Goal: Information Seeking & Learning: Learn about a topic

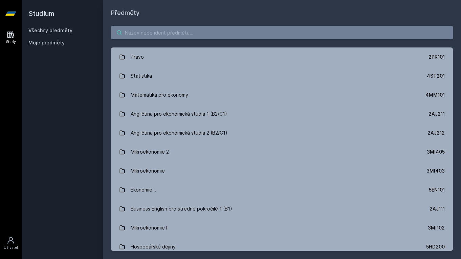
click at [172, 31] on input "search" at bounding box center [282, 33] width 342 height 14
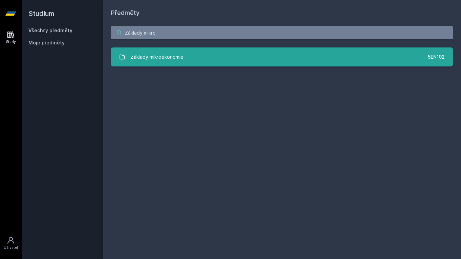
type input "Základy mikro"
click at [171, 47] on link "Základy mikroekonomie 5EN102" at bounding box center [282, 56] width 342 height 19
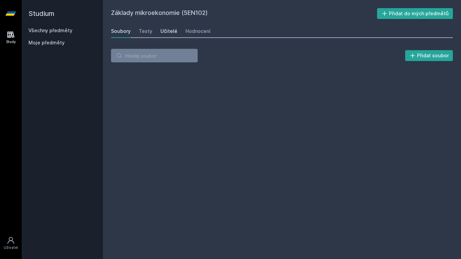
click at [172, 27] on link "Učitelé" at bounding box center [168, 31] width 17 height 14
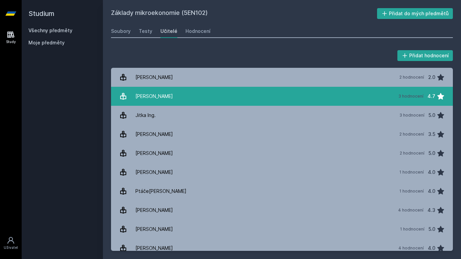
click at [159, 97] on div "[PERSON_NAME]" at bounding box center [154, 96] width 38 height 14
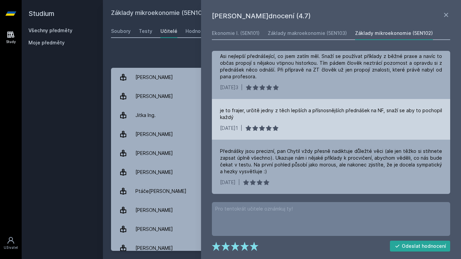
scroll to position [6, 0]
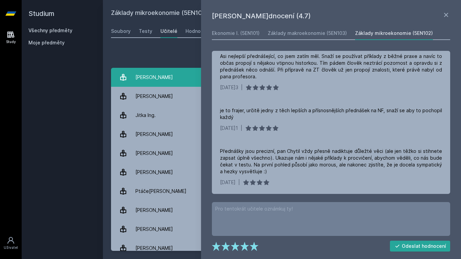
click at [173, 79] on link "Babin J[PERSON_NAME] 2 hodnocení 2.0" at bounding box center [282, 77] width 342 height 19
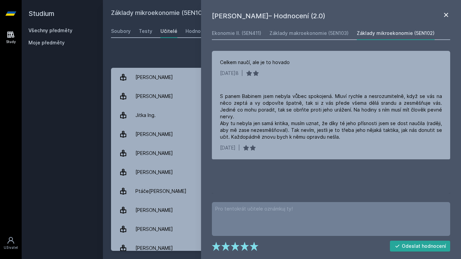
click at [403, 17] on icon at bounding box center [446, 15] width 8 height 8
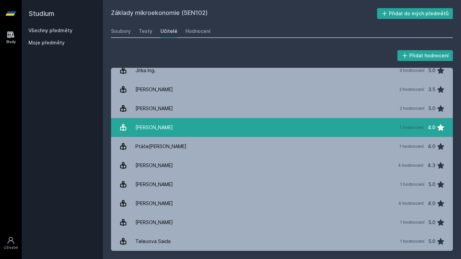
scroll to position [45, 0]
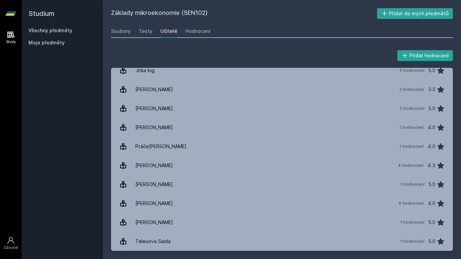
click at [48, 29] on link "Všechny předměty" at bounding box center [50, 30] width 44 height 6
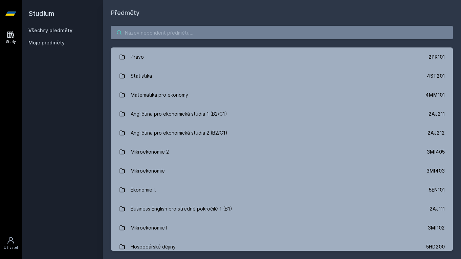
click at [179, 36] on input "search" at bounding box center [282, 33] width 342 height 14
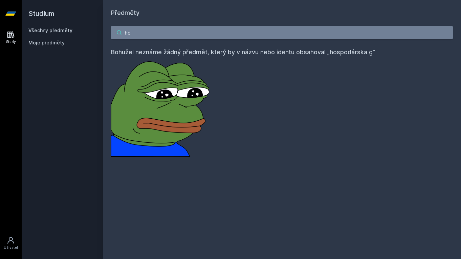
type input "h"
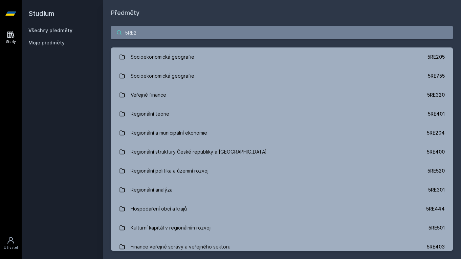
type input "5RE20"
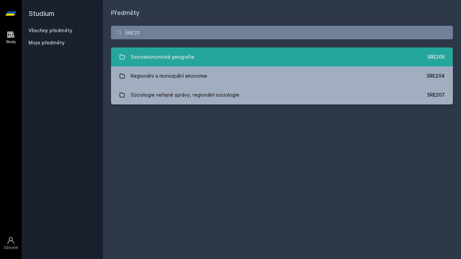
click at [151, 60] on div "Socioekonomická geografie" at bounding box center [163, 57] width 64 height 14
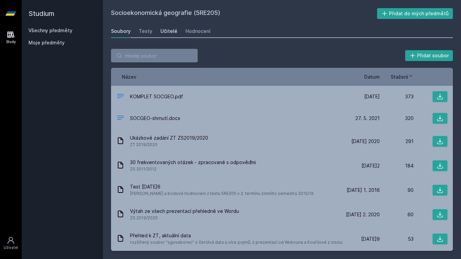
click at [162, 28] on div "Učitelé" at bounding box center [168, 31] width 17 height 7
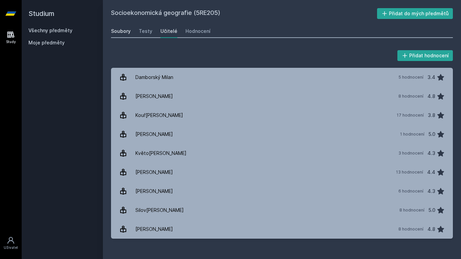
click at [123, 30] on div "Soubory" at bounding box center [121, 31] width 20 height 7
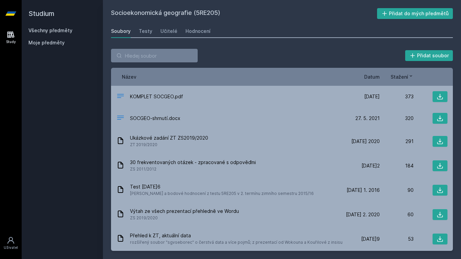
click at [379, 75] on span "Datum" at bounding box center [372, 76] width 16 height 7
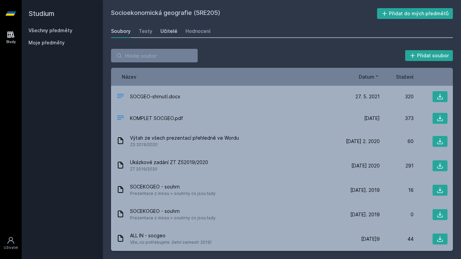
click at [169, 31] on div "Učitelé" at bounding box center [168, 31] width 17 height 7
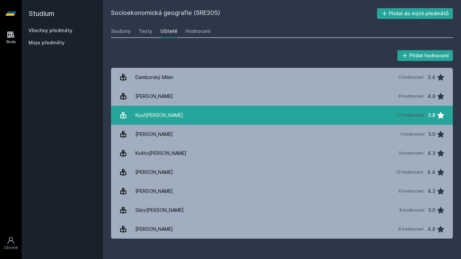
click at [166, 111] on div "Kouř[PERSON_NAME]" at bounding box center [159, 115] width 48 height 14
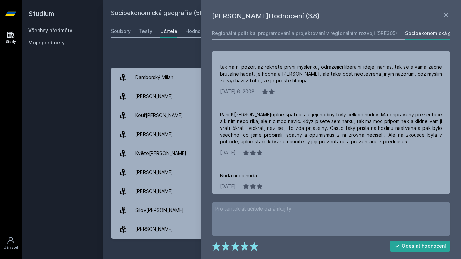
scroll to position [516, 0]
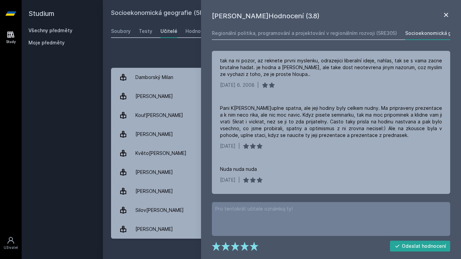
click at [403, 18] on icon at bounding box center [446, 15] width 8 height 8
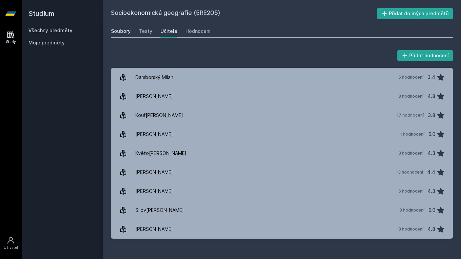
click at [120, 34] on div "Soubory" at bounding box center [121, 31] width 20 height 7
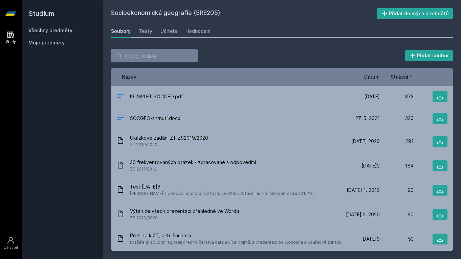
click at [370, 76] on span "Datum" at bounding box center [372, 76] width 16 height 7
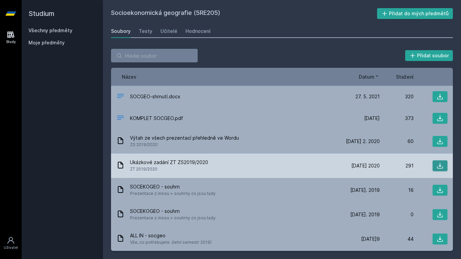
click at [403, 163] on icon at bounding box center [440, 165] width 7 height 7
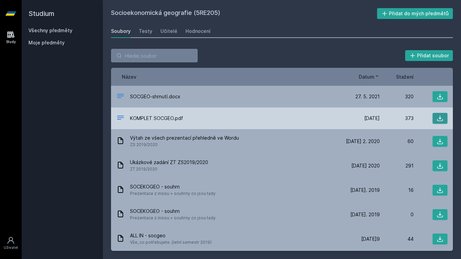
click at [403, 118] on icon at bounding box center [440, 118] width 6 height 6
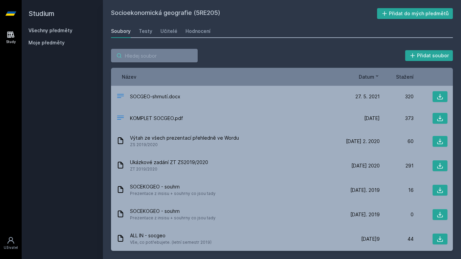
click at [178, 51] on input "search" at bounding box center [154, 56] width 87 height 14
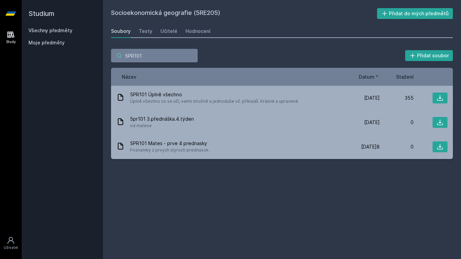
type input "5PR101"
click at [53, 38] on div "Všechny předměty Moje předměty" at bounding box center [62, 38] width 68 height 22
click at [52, 43] on span "Moje předměty" at bounding box center [46, 42] width 36 height 7
click at [52, 42] on span "Moje předměty" at bounding box center [46, 42] width 36 height 7
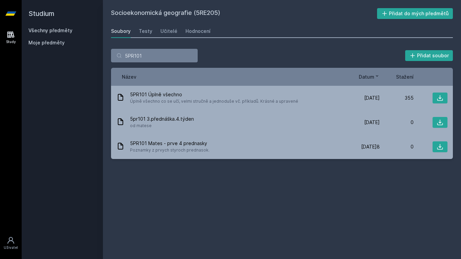
click at [56, 15] on h2 "Studium" at bounding box center [62, 13] width 68 height 27
click at [56, 36] on div "Všechny předměty Moje předměty" at bounding box center [62, 38] width 68 height 22
click at [56, 32] on link "Všechny předměty" at bounding box center [50, 30] width 44 height 6
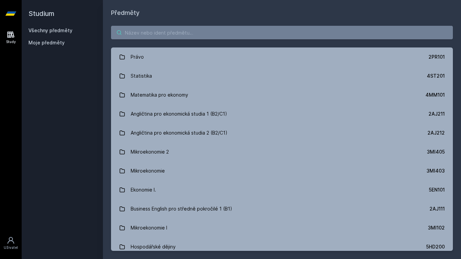
click at [183, 31] on input "search" at bounding box center [282, 33] width 342 height 14
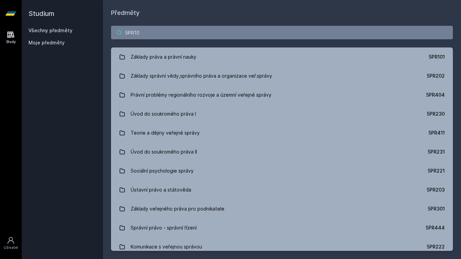
type input "5PR101"
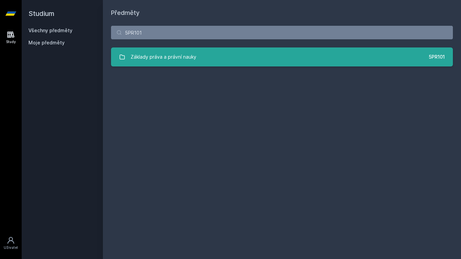
click at [167, 50] on div "Základy práva a právní nauky" at bounding box center [164, 57] width 66 height 14
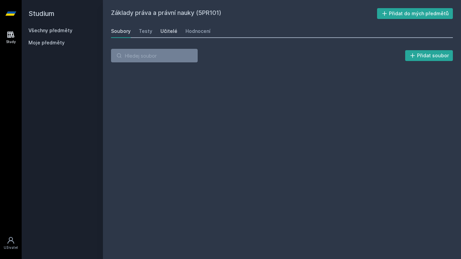
click at [165, 32] on div "Učitelé" at bounding box center [168, 31] width 17 height 7
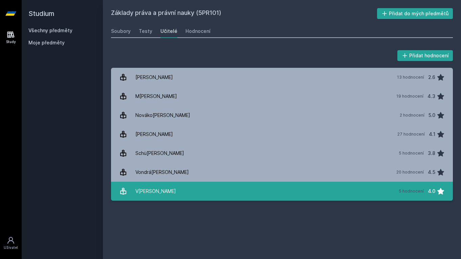
click at [149, 197] on div "V[PERSON_NAME]" at bounding box center [155, 191] width 41 height 14
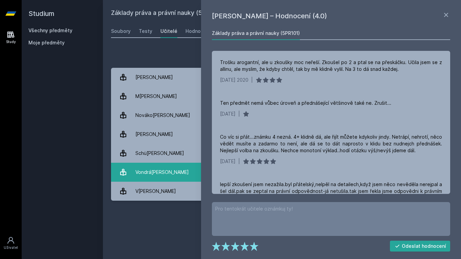
click at [149, 173] on div "Vondrá[PERSON_NAME]" at bounding box center [161, 172] width 53 height 14
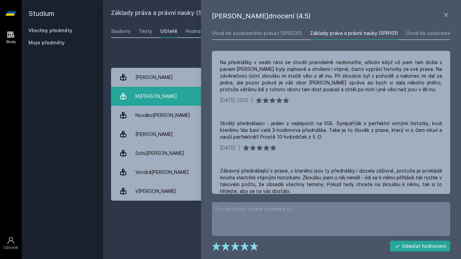
click at [155, 93] on div "M[PERSON_NAME]" at bounding box center [156, 96] width 42 height 14
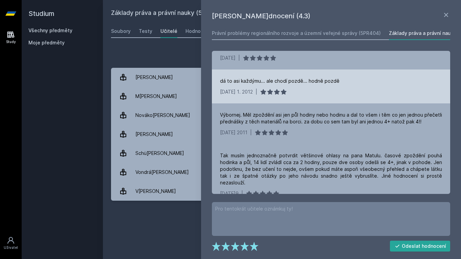
scroll to position [476, 0]
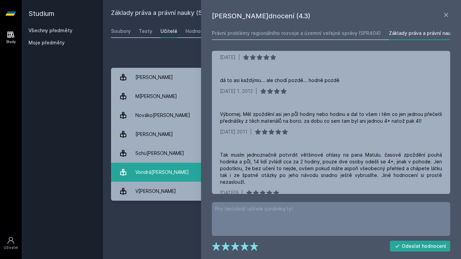
click at [155, 171] on div "Vondrá[PERSON_NAME]" at bounding box center [161, 172] width 53 height 14
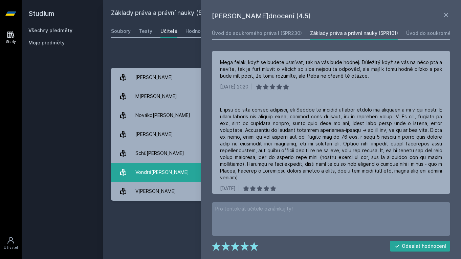
click at [145, 173] on div "Vondrá[PERSON_NAME]" at bounding box center [161, 172] width 53 height 14
click at [148, 181] on link "Vondr[PERSON_NAME][DATE] 20 hodnocení 4.5" at bounding box center [282, 171] width 342 height 19
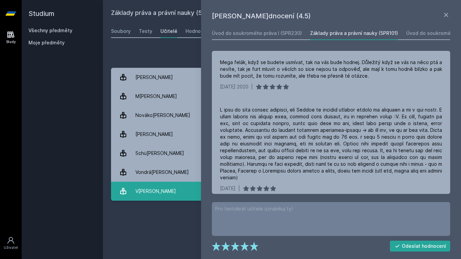
click at [148, 186] on div "V[PERSON_NAME]" at bounding box center [155, 191] width 41 height 14
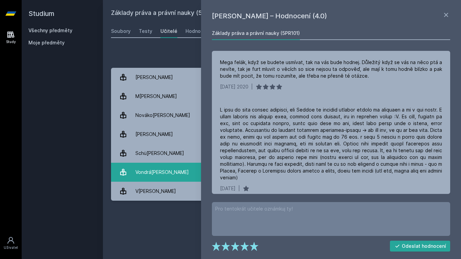
click at [157, 168] on div "Vondrá[PERSON_NAME]" at bounding box center [161, 172] width 53 height 14
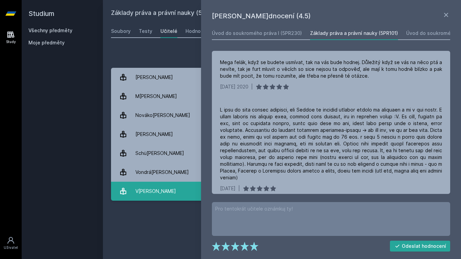
click at [157, 190] on div "V[PERSON_NAME]" at bounding box center [155, 191] width 41 height 14
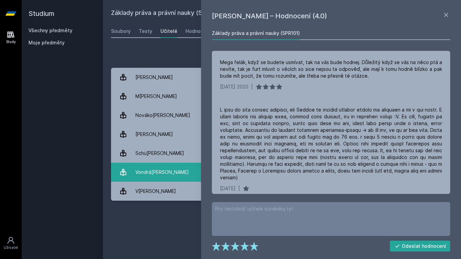
click at [157, 170] on div "Vondrá[PERSON_NAME]" at bounding box center [161, 172] width 53 height 14
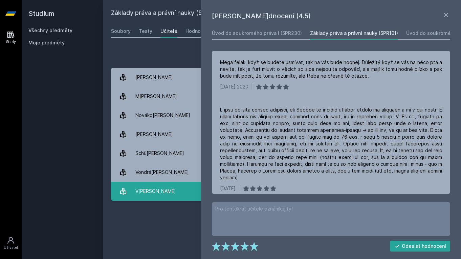
click at [159, 199] on link "[PERSON_NAME] 5 hodnocení 4.0" at bounding box center [282, 190] width 342 height 19
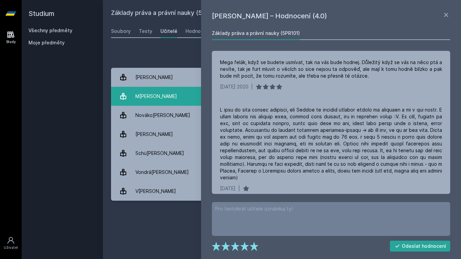
click at [156, 98] on div "M[PERSON_NAME]" at bounding box center [156, 96] width 42 height 14
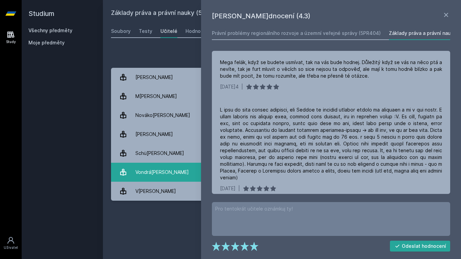
click at [158, 167] on div "Vondrá[PERSON_NAME]" at bounding box center [161, 172] width 53 height 14
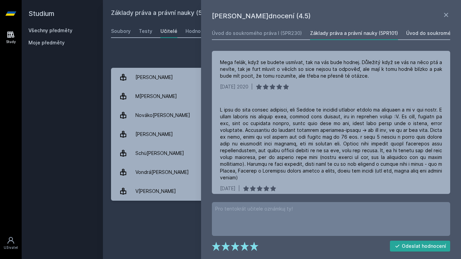
click at [403, 32] on div "Úvod do soukromého práva II (5PR231)" at bounding box center [451, 33] width 90 height 7
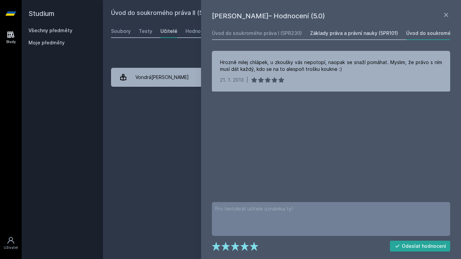
click at [349, 31] on div "Základy práva a právní nauky (5PR101)" at bounding box center [354, 33] width 88 height 7
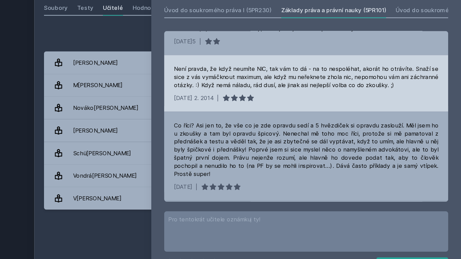
scroll to position [307, 0]
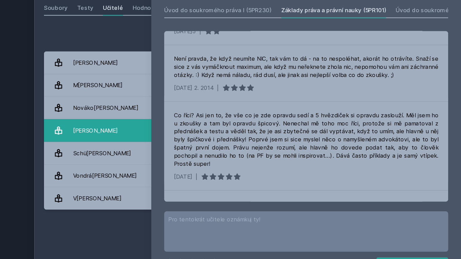
click at [111, 125] on link "[PERSON_NAME][DATE] hodnocení 4.1" at bounding box center [282, 134] width 342 height 19
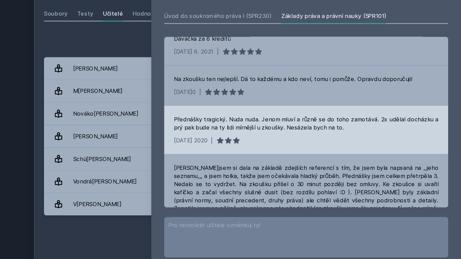
scroll to position [306, 0]
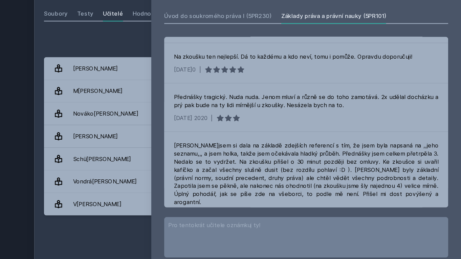
click at [111, 18] on div "Základy práva a právní nauky (5PR101) Přidat do mých předmětů [GEOGRAPHIC_DATA]…" at bounding box center [282, 129] width 342 height 242
drag, startPoint x: 73, startPoint y: 18, endPoint x: 58, endPoint y: 18, distance: 15.6
click at [111, 18] on div "Základy práva a právní nauky (5PR101) Přidat do mých předmětů [GEOGRAPHIC_DATA]…" at bounding box center [282, 129] width 342 height 242
click at [111, 28] on div "Soubory" at bounding box center [121, 31] width 20 height 7
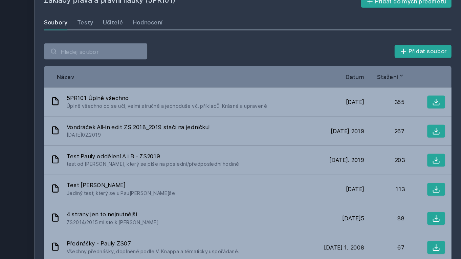
click at [364, 73] on span "Datum" at bounding box center [372, 76] width 16 height 7
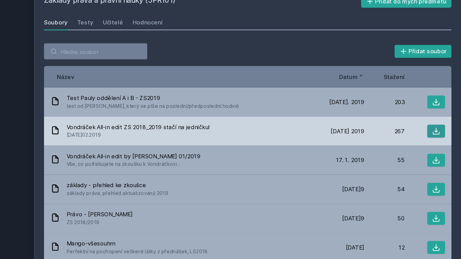
click at [403, 117] on button at bounding box center [440, 122] width 15 height 11
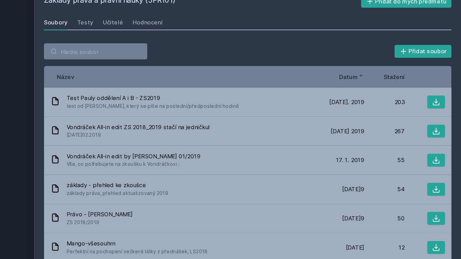
click at [359, 73] on span "Datum" at bounding box center [367, 76] width 16 height 7
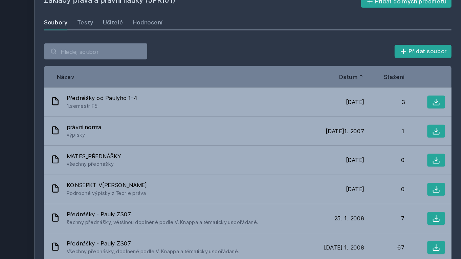
click at [396, 73] on span "Stažení" at bounding box center [405, 76] width 18 height 7
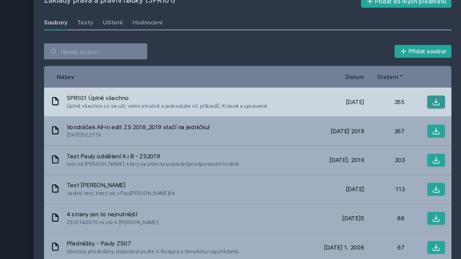
click at [403, 92] on button at bounding box center [440, 97] width 15 height 11
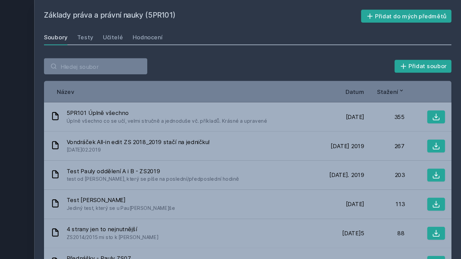
click at [111, 36] on link "Soubory" at bounding box center [121, 31] width 20 height 14
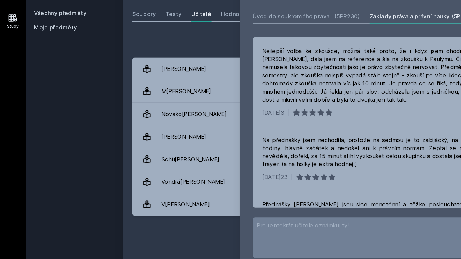
click at [41, 39] on span "Moje předměty" at bounding box center [46, 42] width 36 height 7
click at [48, 27] on div "Všechny předměty Moje předměty" at bounding box center [62, 38] width 68 height 22
click at [52, 27] on link "Všechny předměty" at bounding box center [50, 30] width 44 height 6
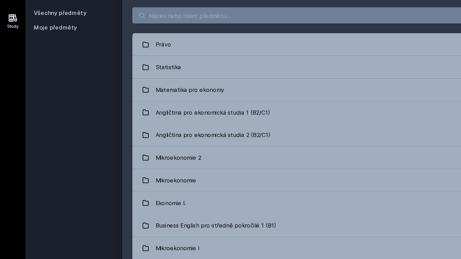
click at [164, 26] on input "search" at bounding box center [282, 33] width 342 height 14
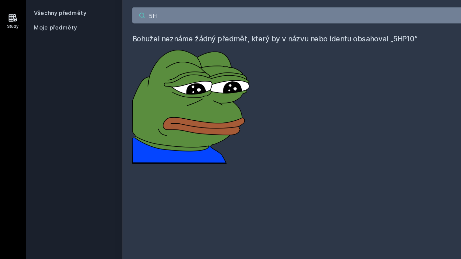
type input "5"
